Goal: Information Seeking & Learning: Learn about a topic

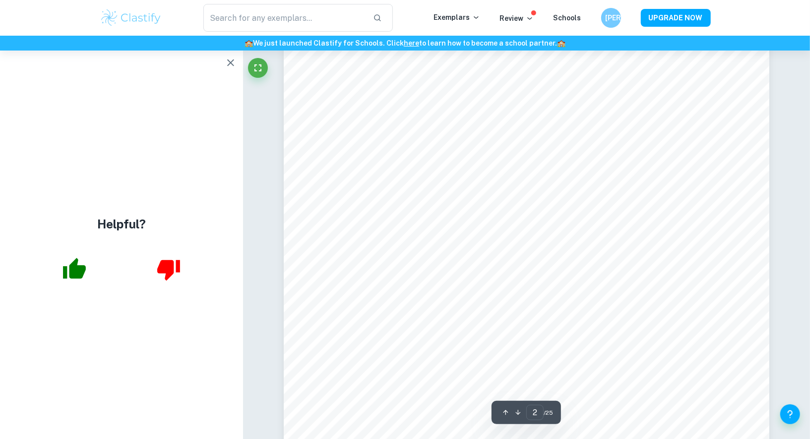
scroll to position [1124, 0]
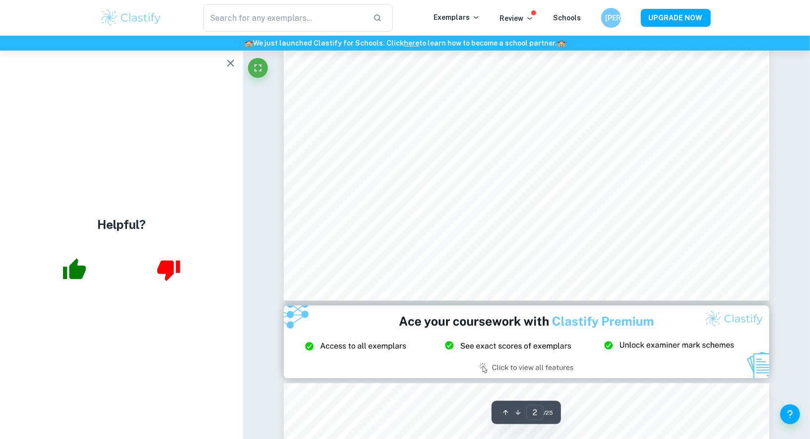
type input "3"
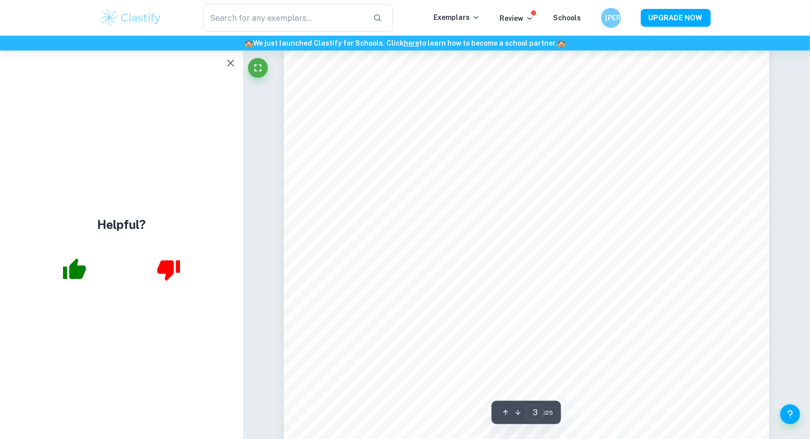
scroll to position [1976, 0]
